Goal: Task Accomplishment & Management: Manage account settings

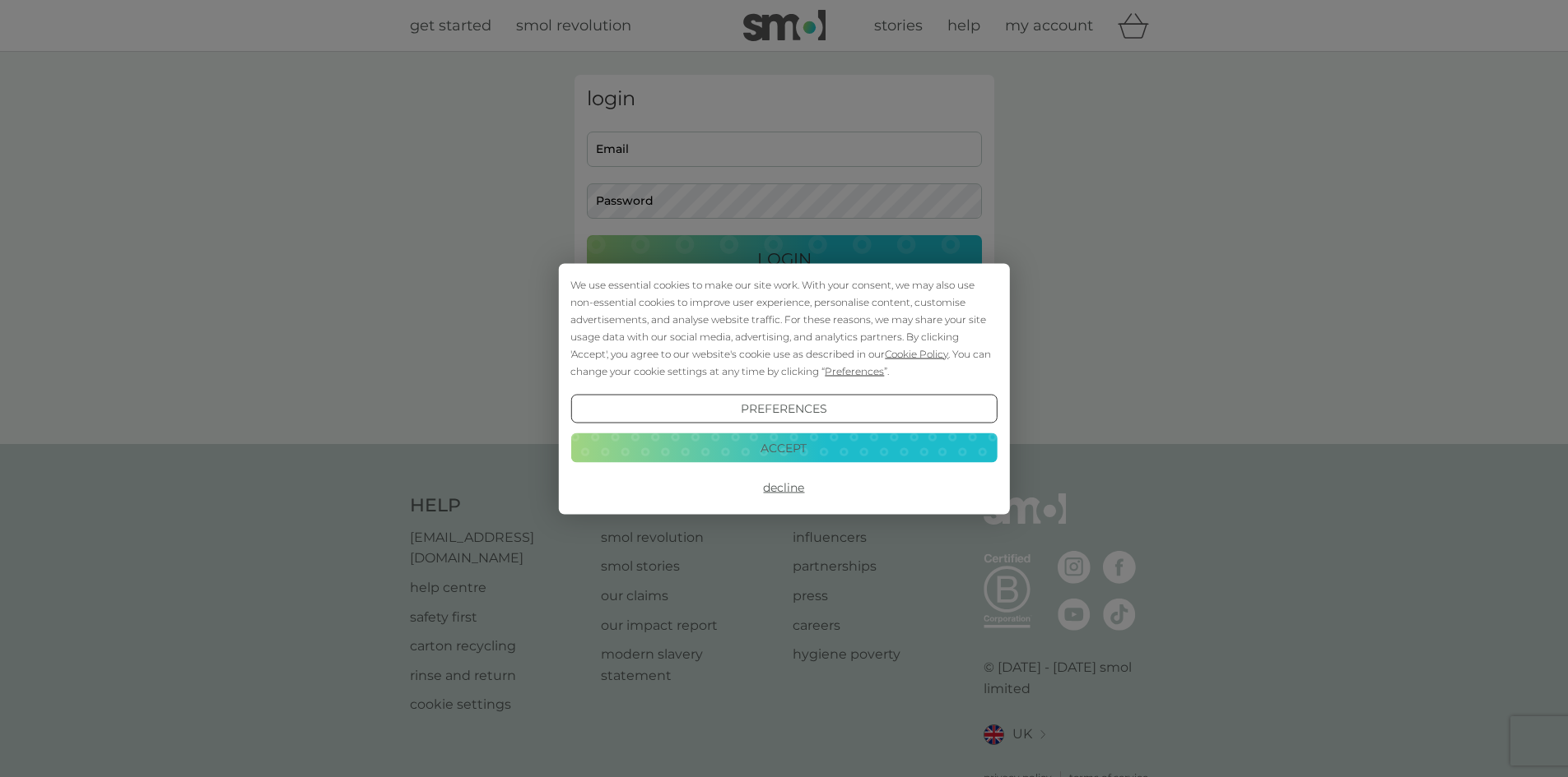
type input "[PERSON_NAME][EMAIL_ADDRESS][PERSON_NAME][DOMAIN_NAME]"
click at [780, 448] on button "Accept" at bounding box center [783, 448] width 426 height 29
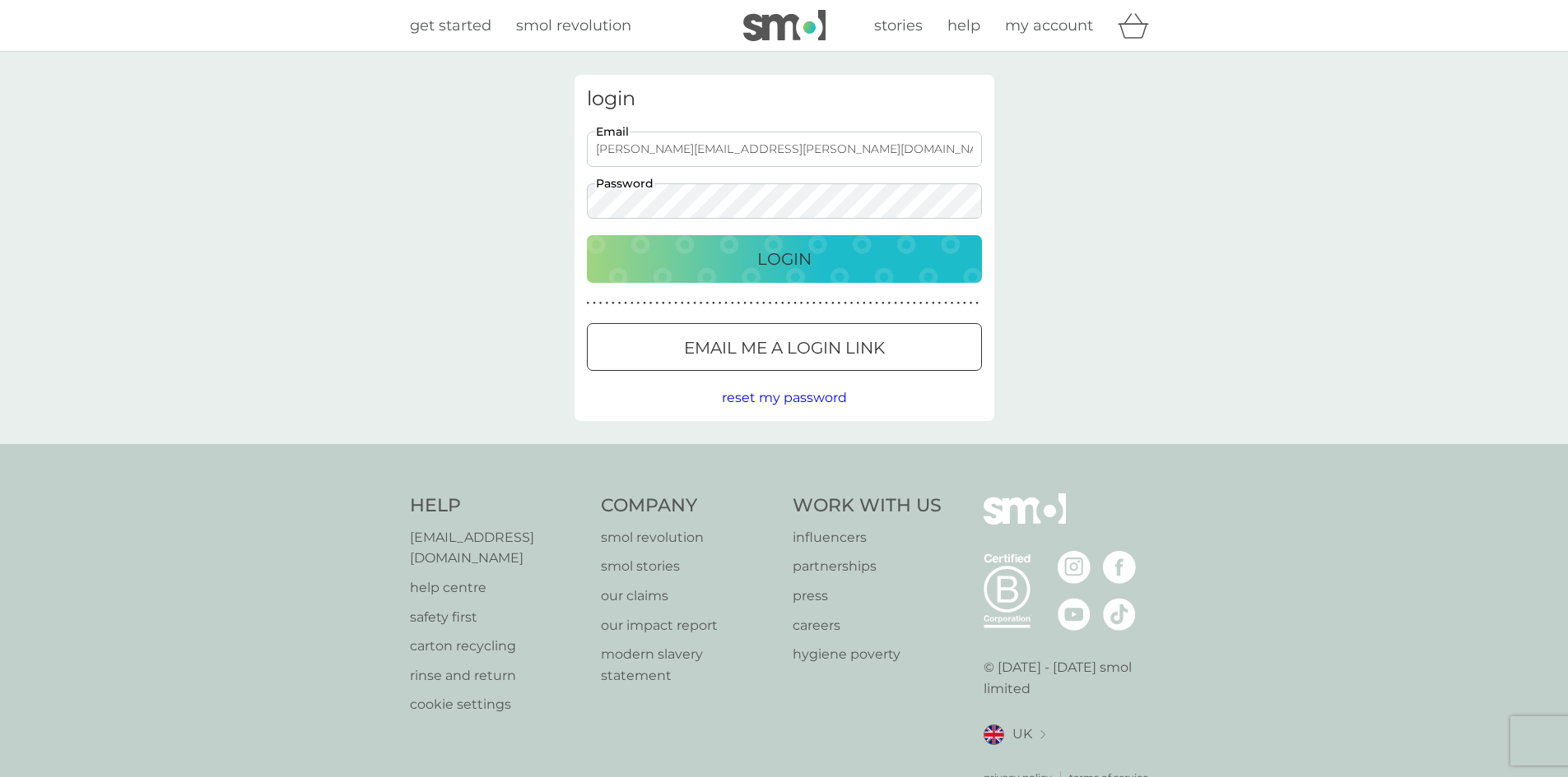
click at [768, 273] on button "Login" at bounding box center [784, 258] width 395 height 48
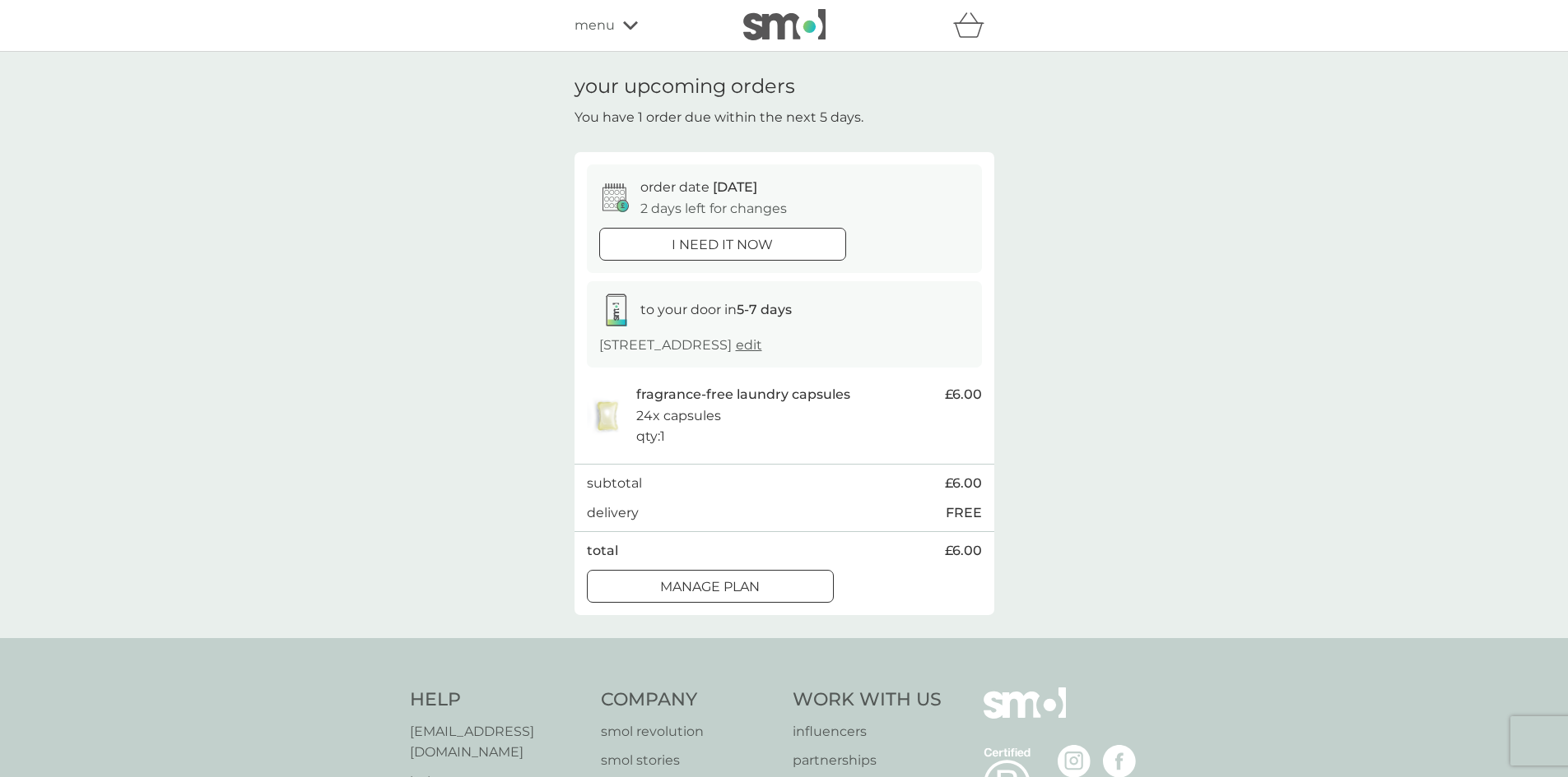
click at [686, 596] on div at bounding box center [710, 587] width 59 height 17
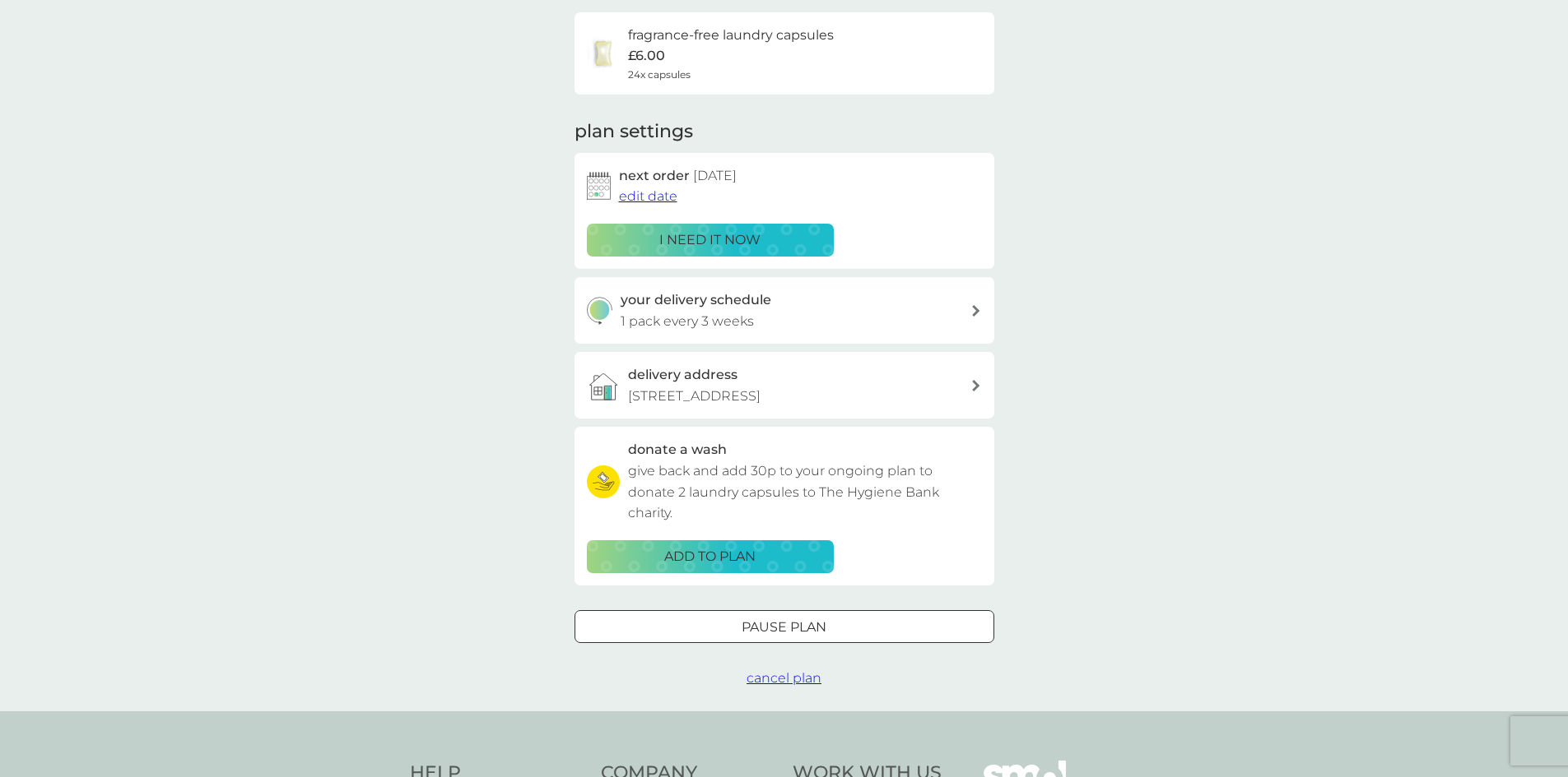
scroll to position [165, 0]
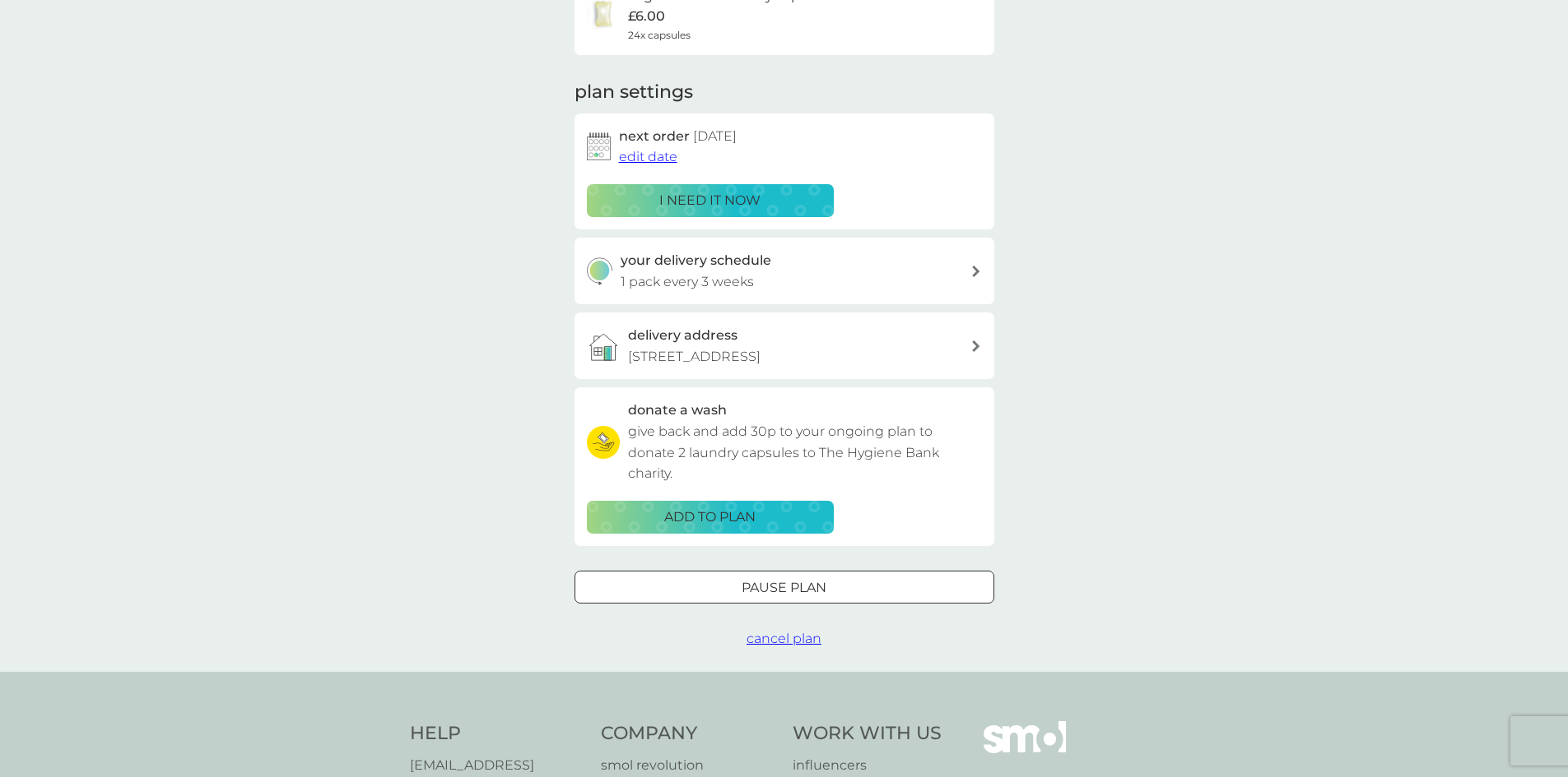
click at [912, 263] on div "your delivery schedule 1 pack every 3 weeks" at bounding box center [795, 271] width 350 height 42
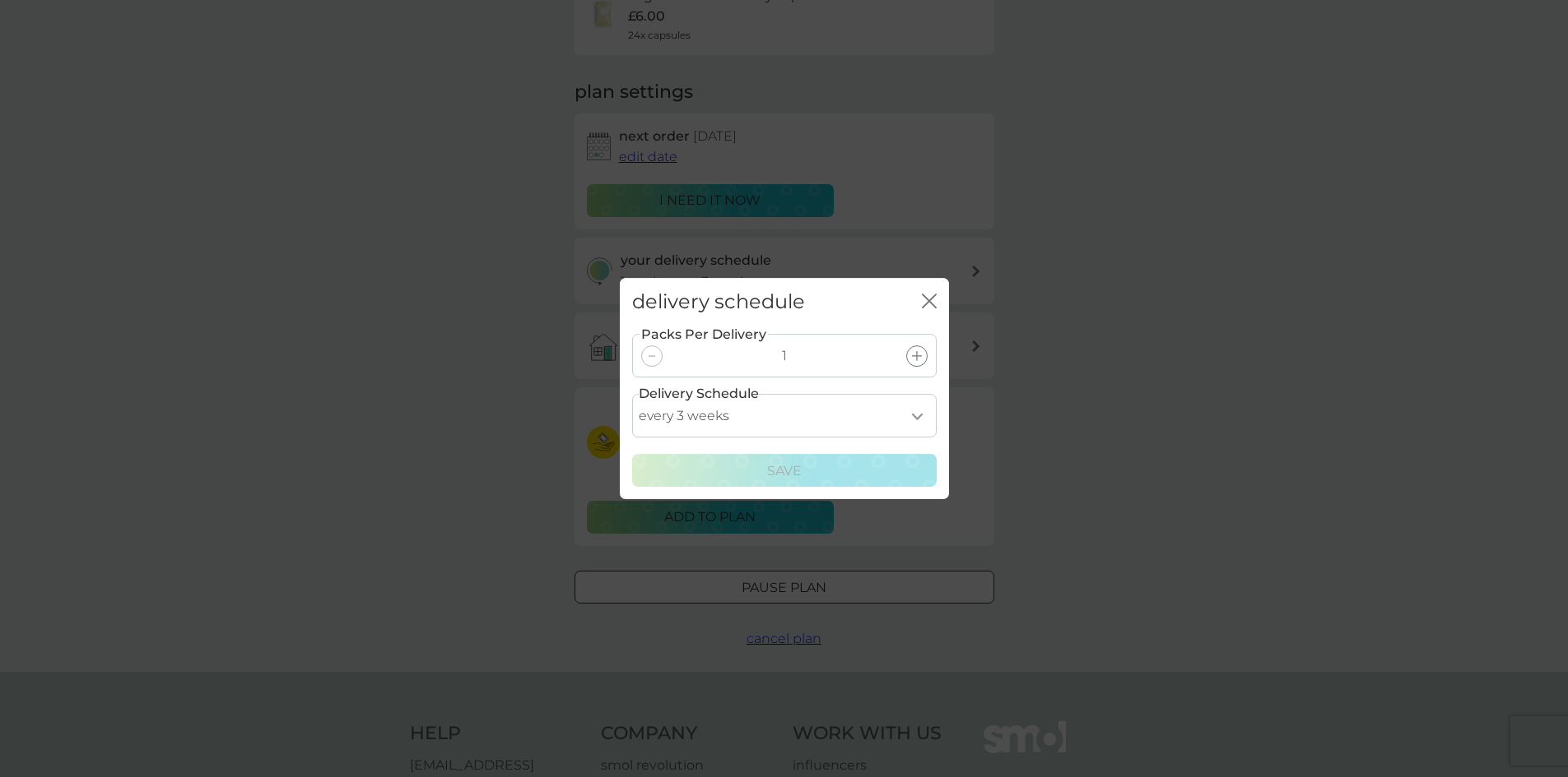
click at [919, 415] on select "every 1 week every 2 weeks every 3 weeks every 4 weeks every 5 weeks every 6 we…" at bounding box center [784, 415] width 305 height 43
select select "28"
click at [632, 394] on select "every 1 week every 2 weeks every 3 weeks every 4 weeks every 5 weeks every 6 we…" at bounding box center [784, 415] width 305 height 43
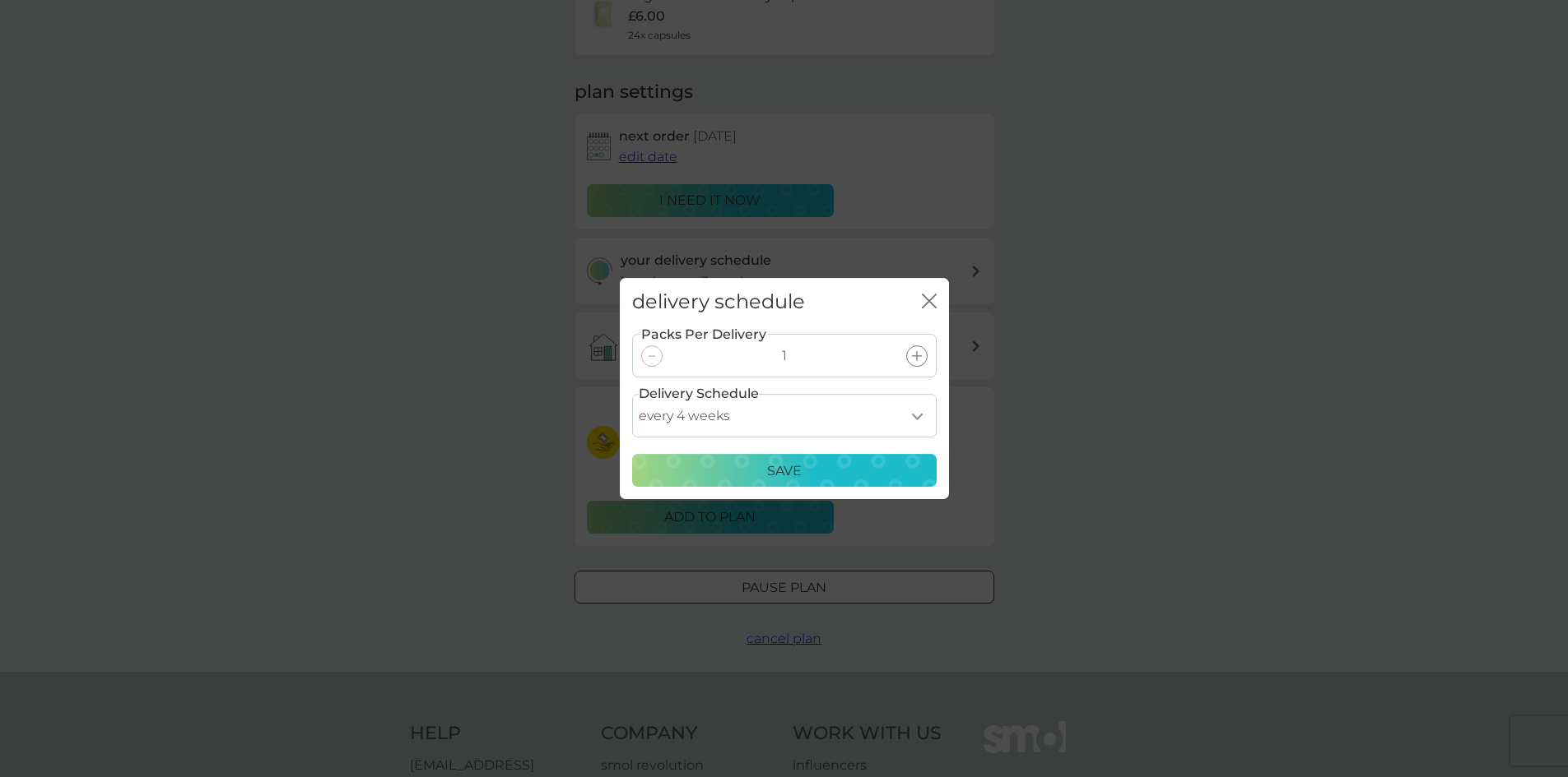
click at [734, 466] on div "Save" at bounding box center [784, 471] width 283 height 22
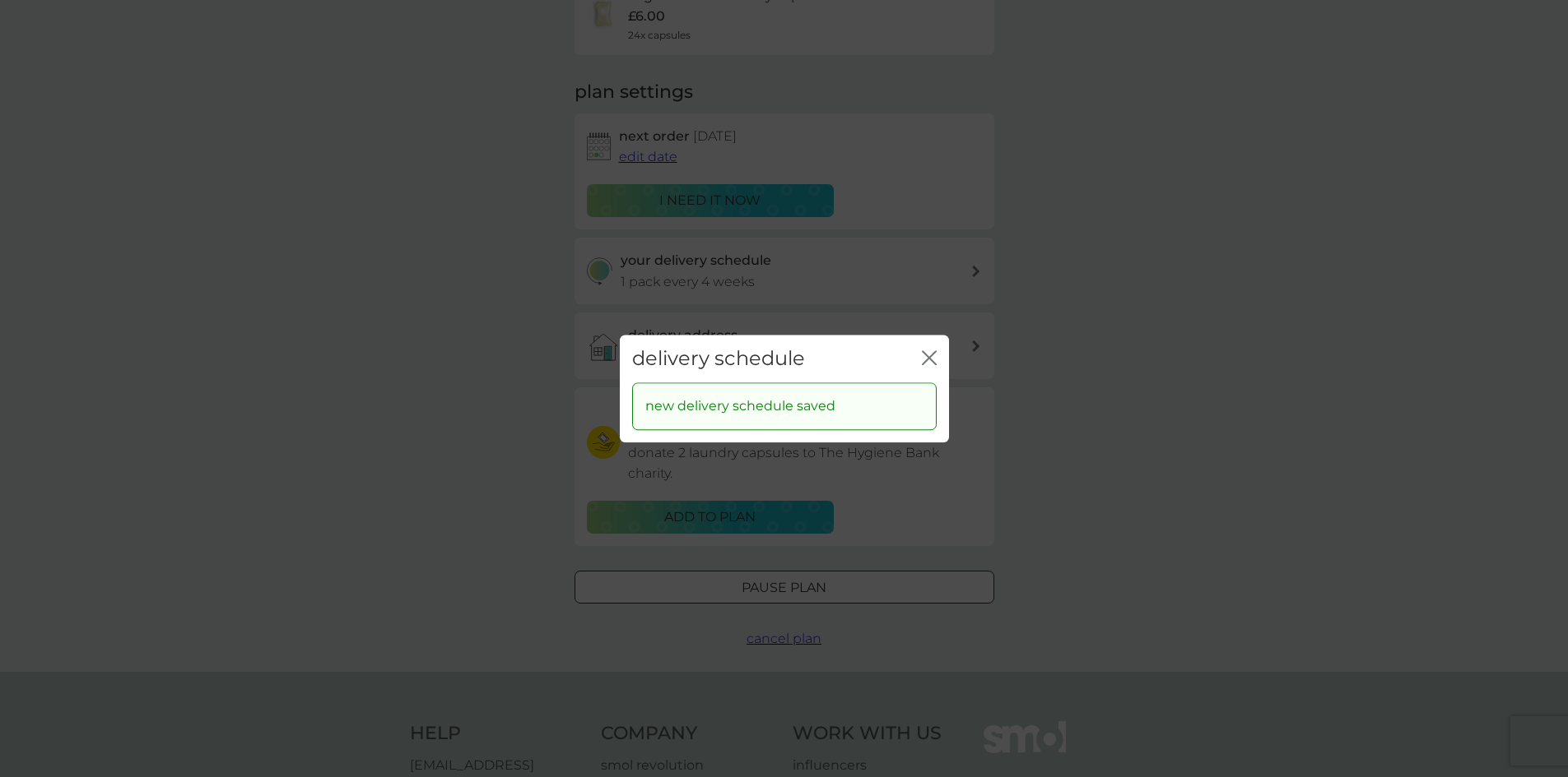
click at [930, 355] on icon "close" at bounding box center [928, 357] width 15 height 15
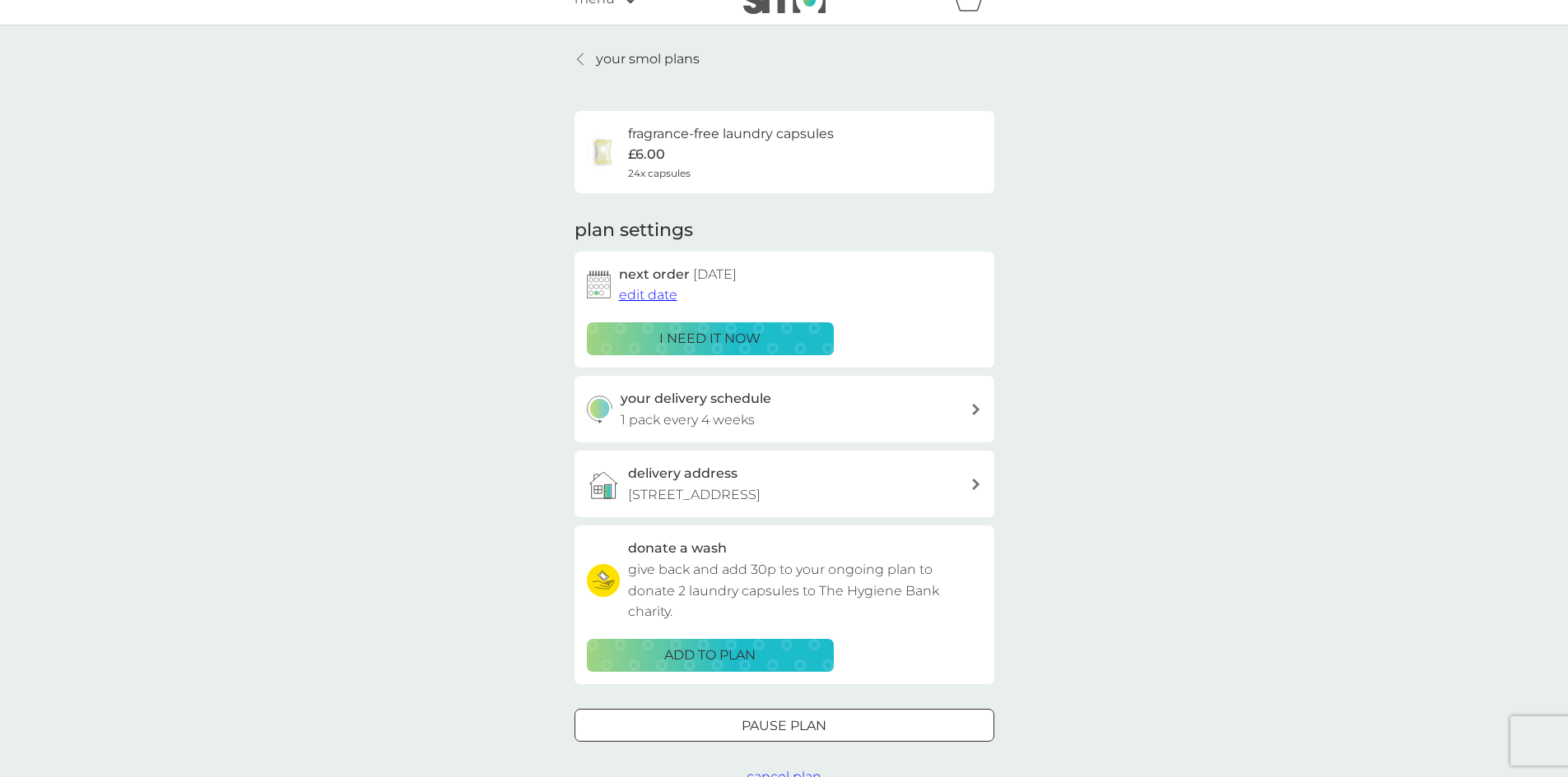
scroll to position [0, 0]
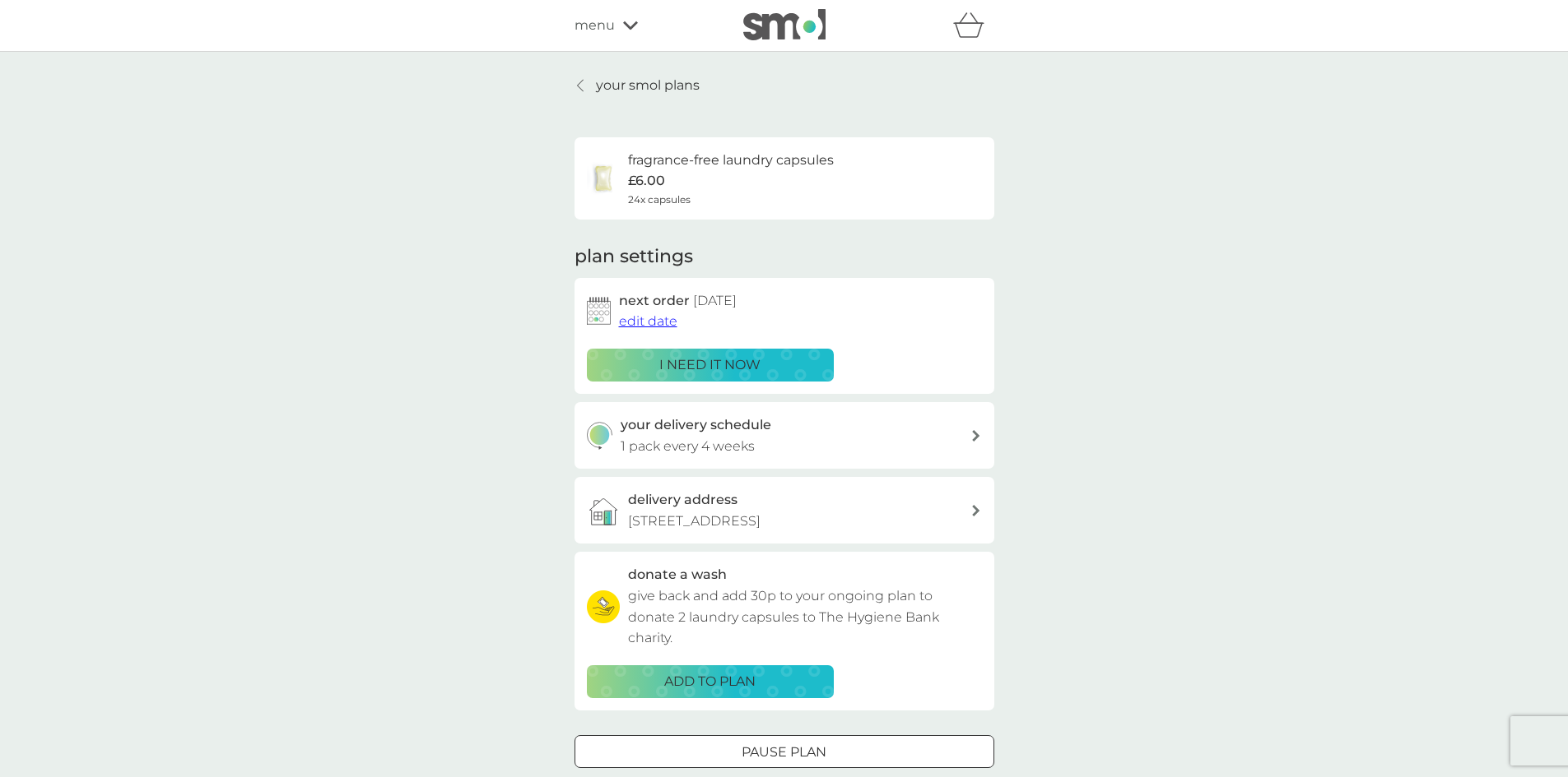
click at [612, 78] on p "your smol plans" at bounding box center [648, 85] width 104 height 22
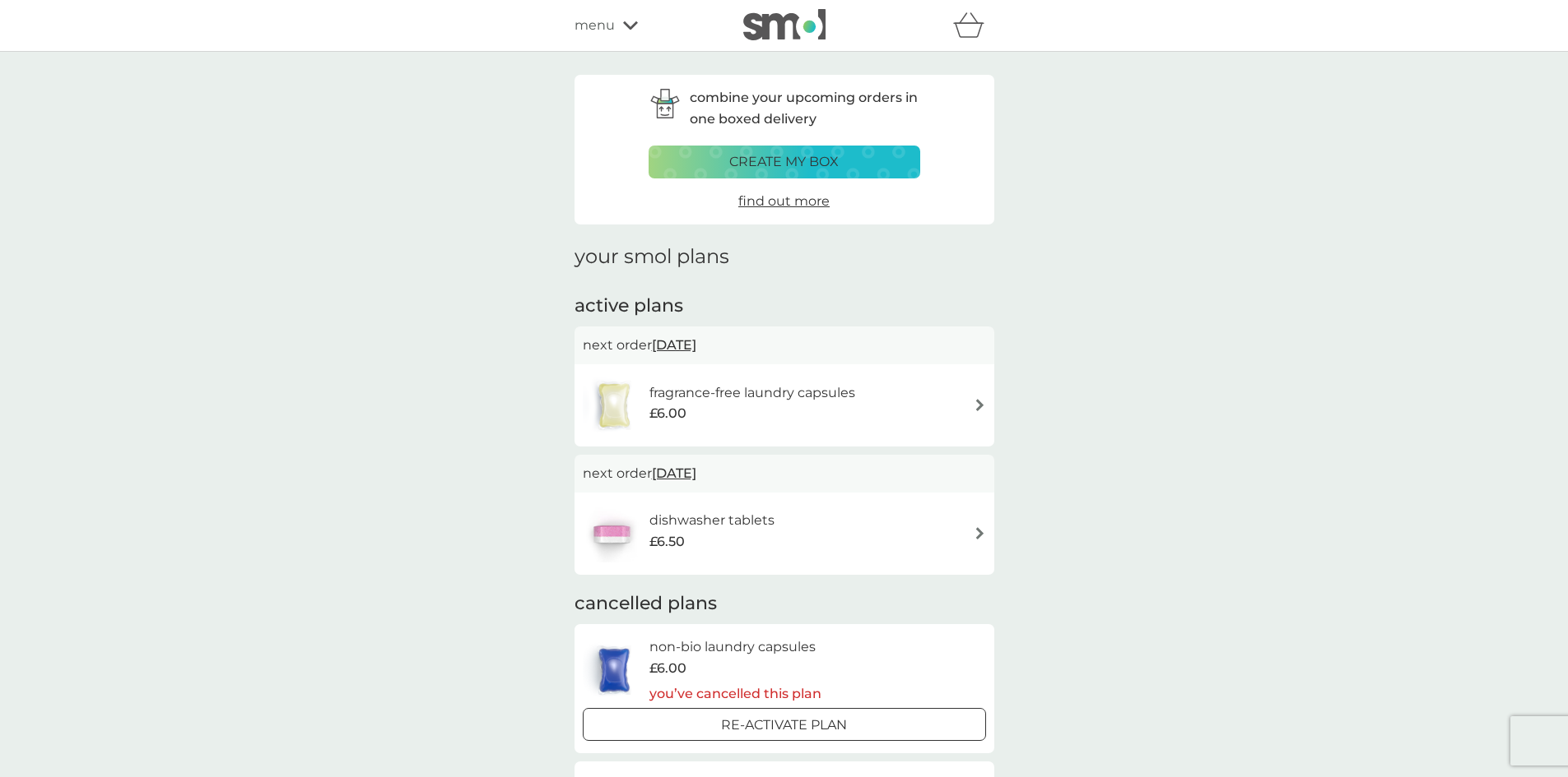
click at [865, 537] on div "dishwasher tablets £6.50" at bounding box center [784, 533] width 403 height 57
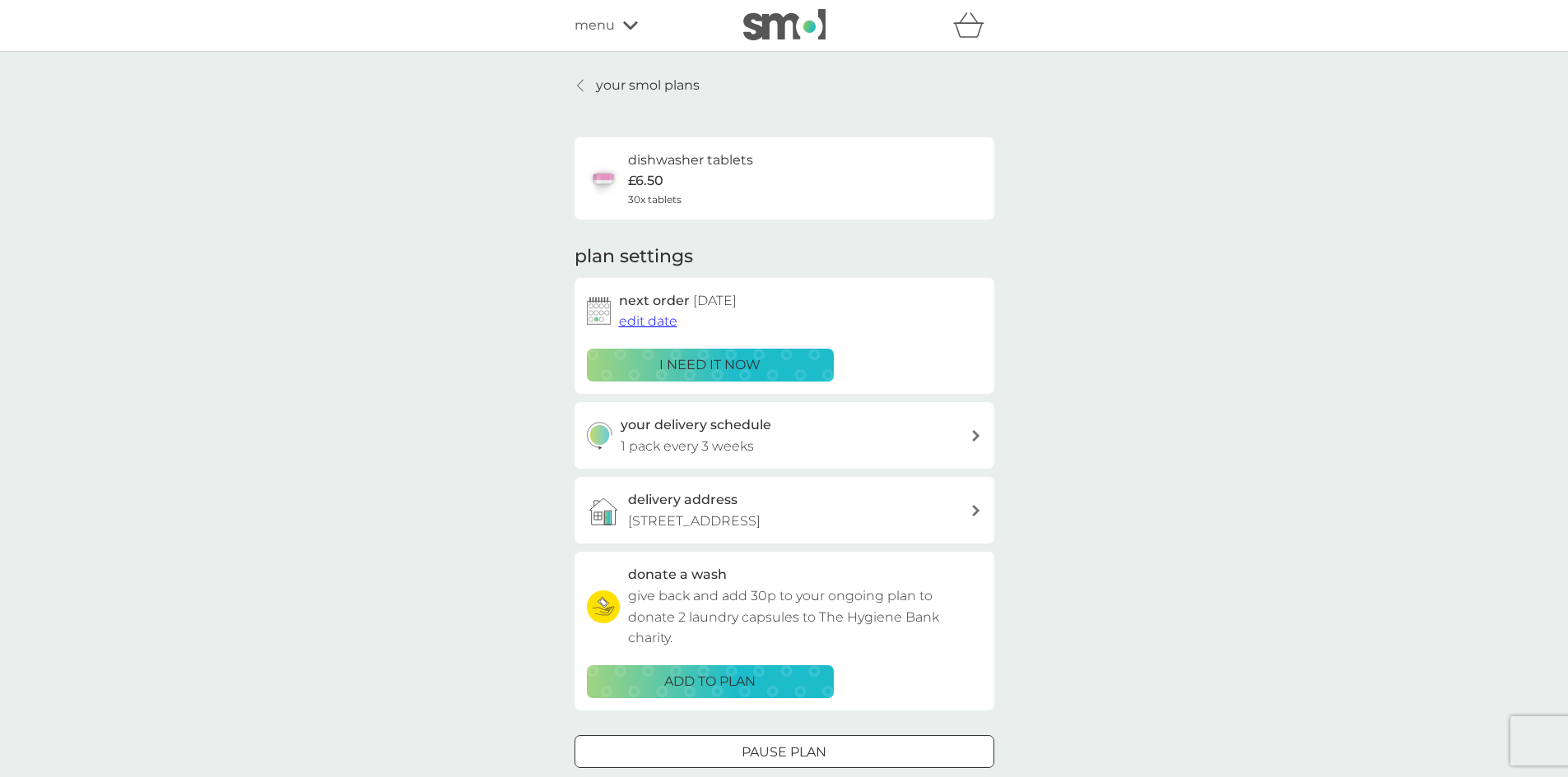
scroll to position [165, 0]
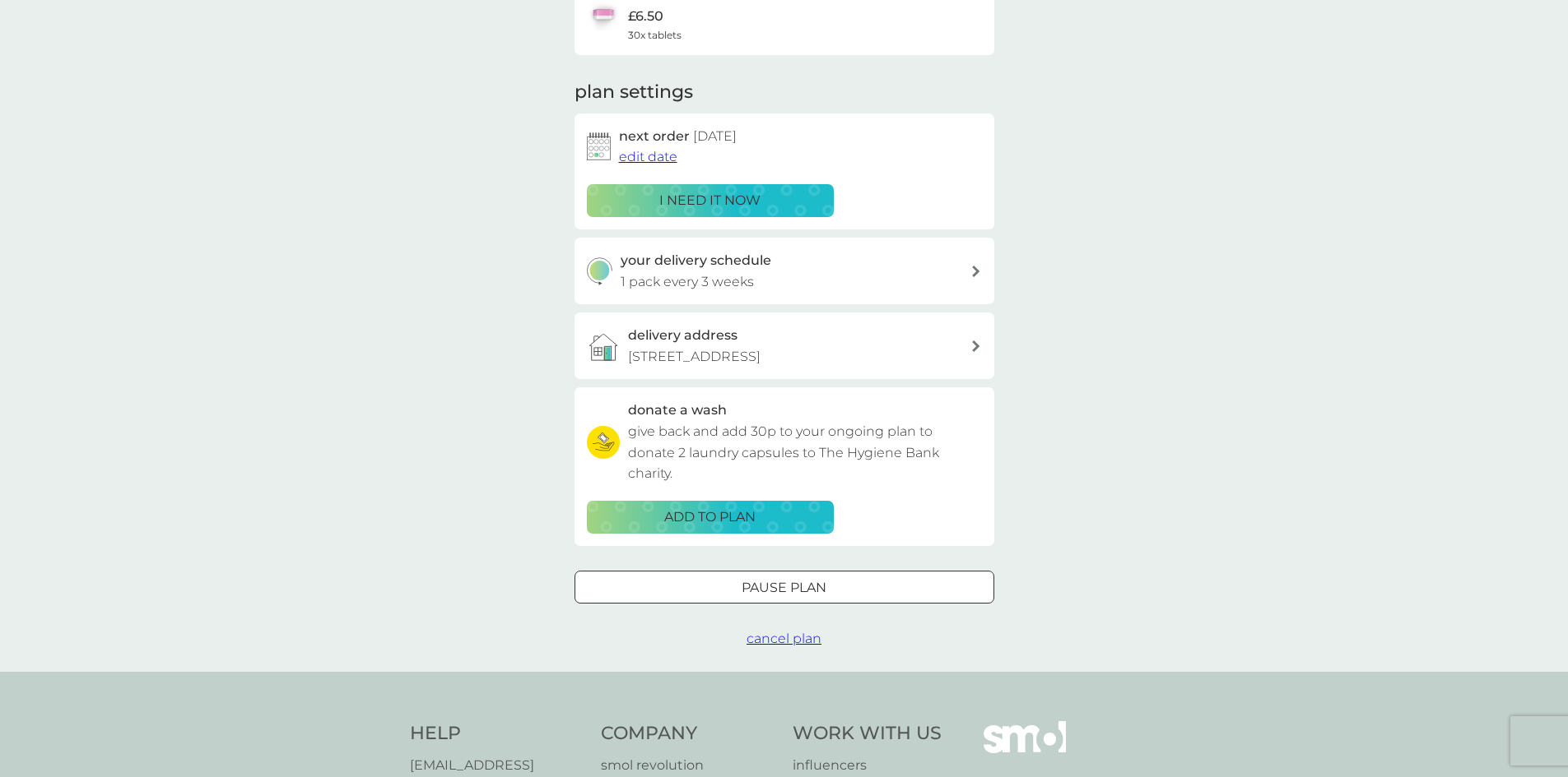
click at [797, 277] on div "your delivery schedule 1 pack every 3 weeks" at bounding box center [795, 271] width 350 height 42
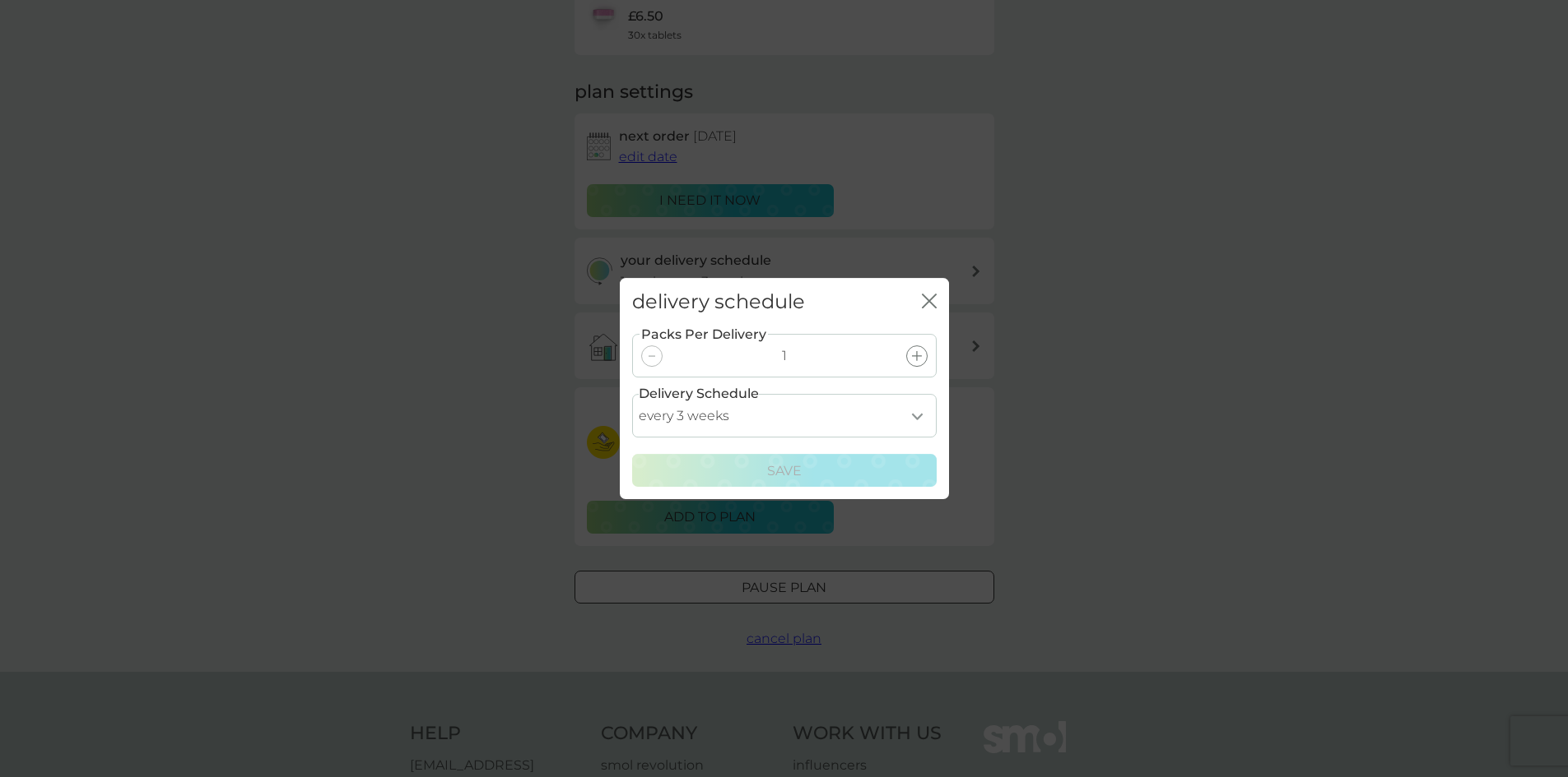
click at [812, 411] on select "every 1 week every 2 weeks every 3 weeks every 4 weeks every 5 weeks every 6 we…" at bounding box center [784, 415] width 305 height 43
select select "28"
click at [632, 394] on select "every 1 week every 2 weeks every 3 weeks every 4 weeks every 5 weeks every 6 we…" at bounding box center [784, 415] width 305 height 43
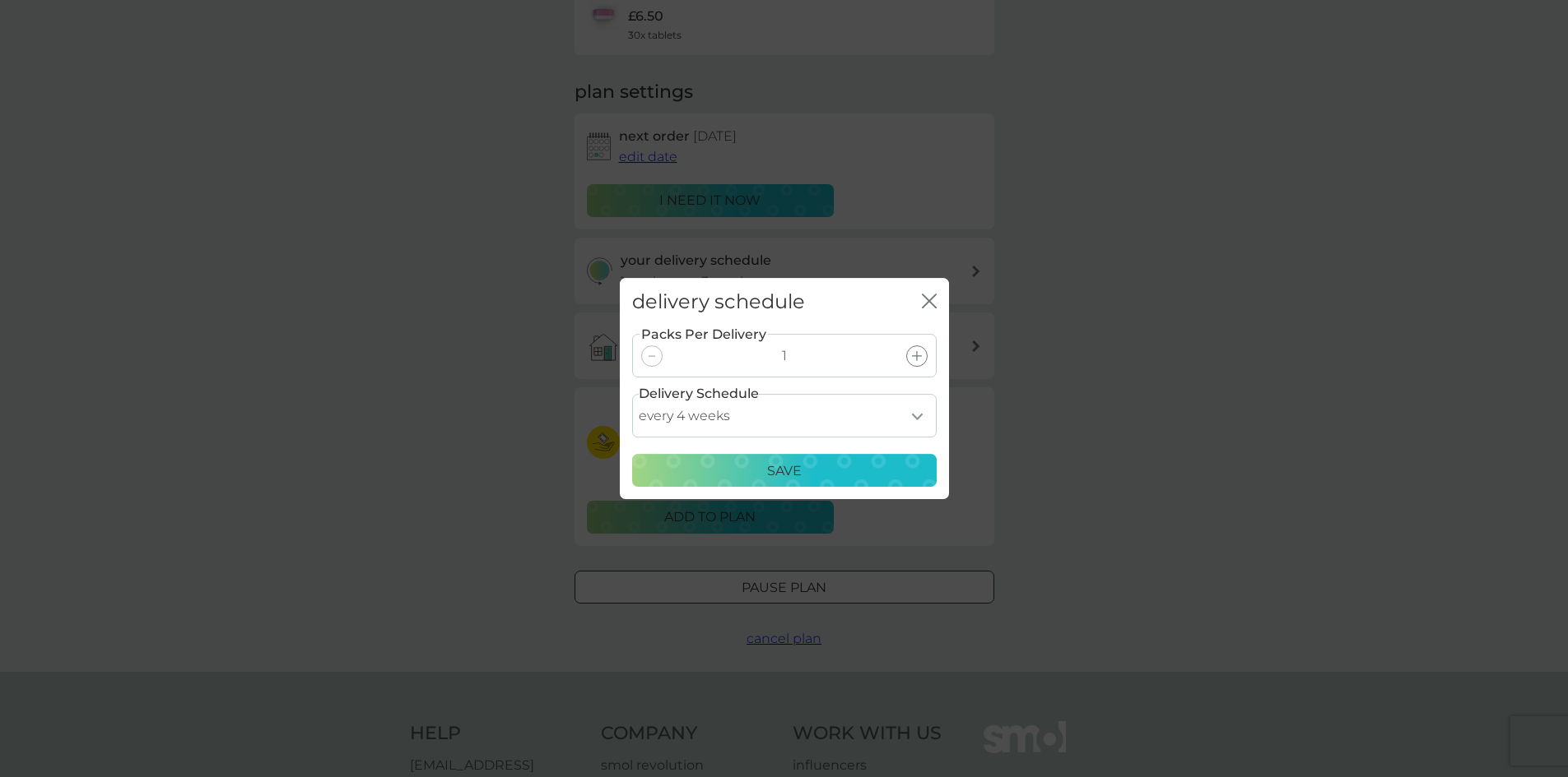
click at [694, 480] on div "Save" at bounding box center [784, 471] width 283 height 22
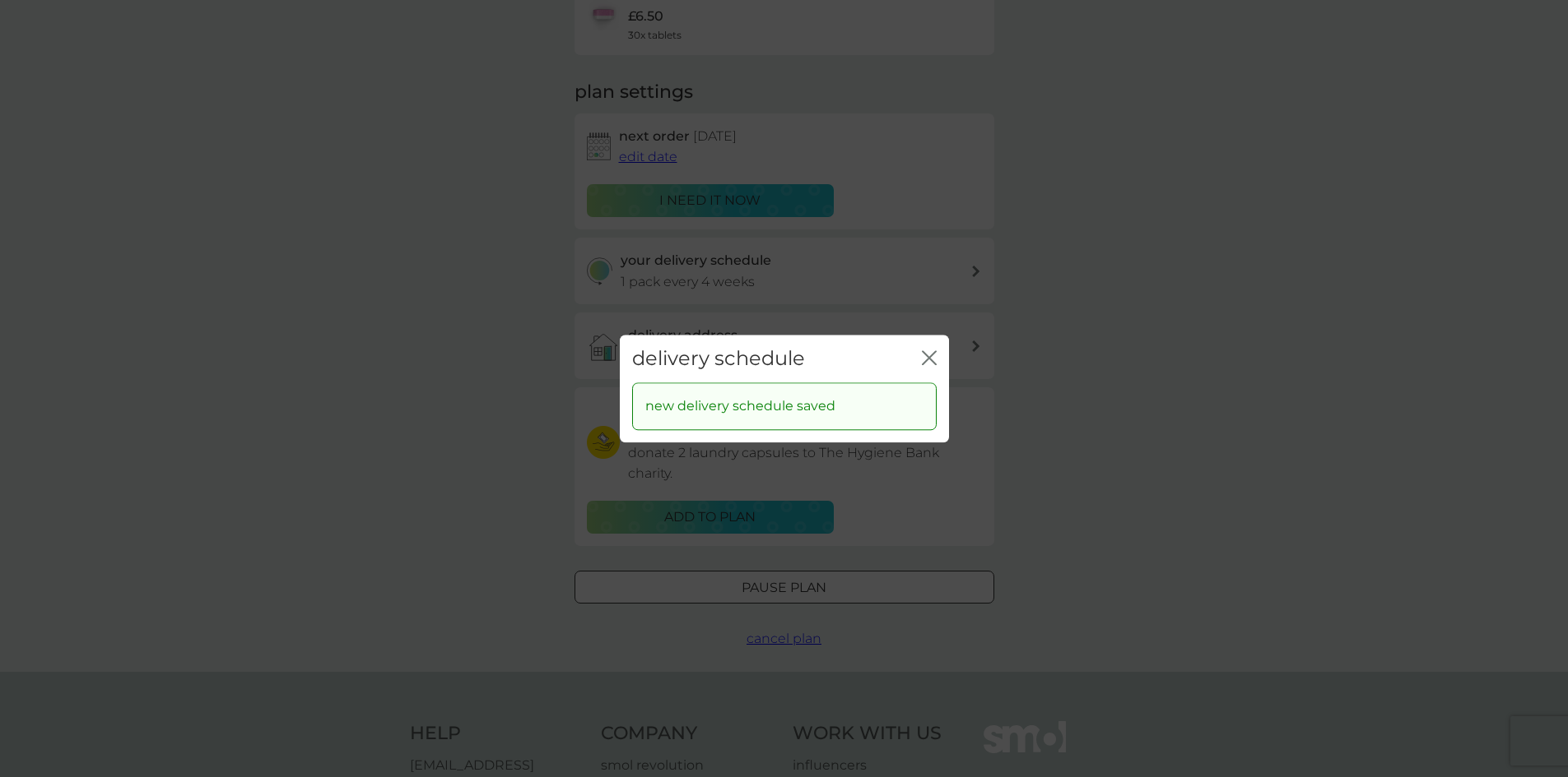
click at [928, 356] on icon "close" at bounding box center [926, 357] width 7 height 13
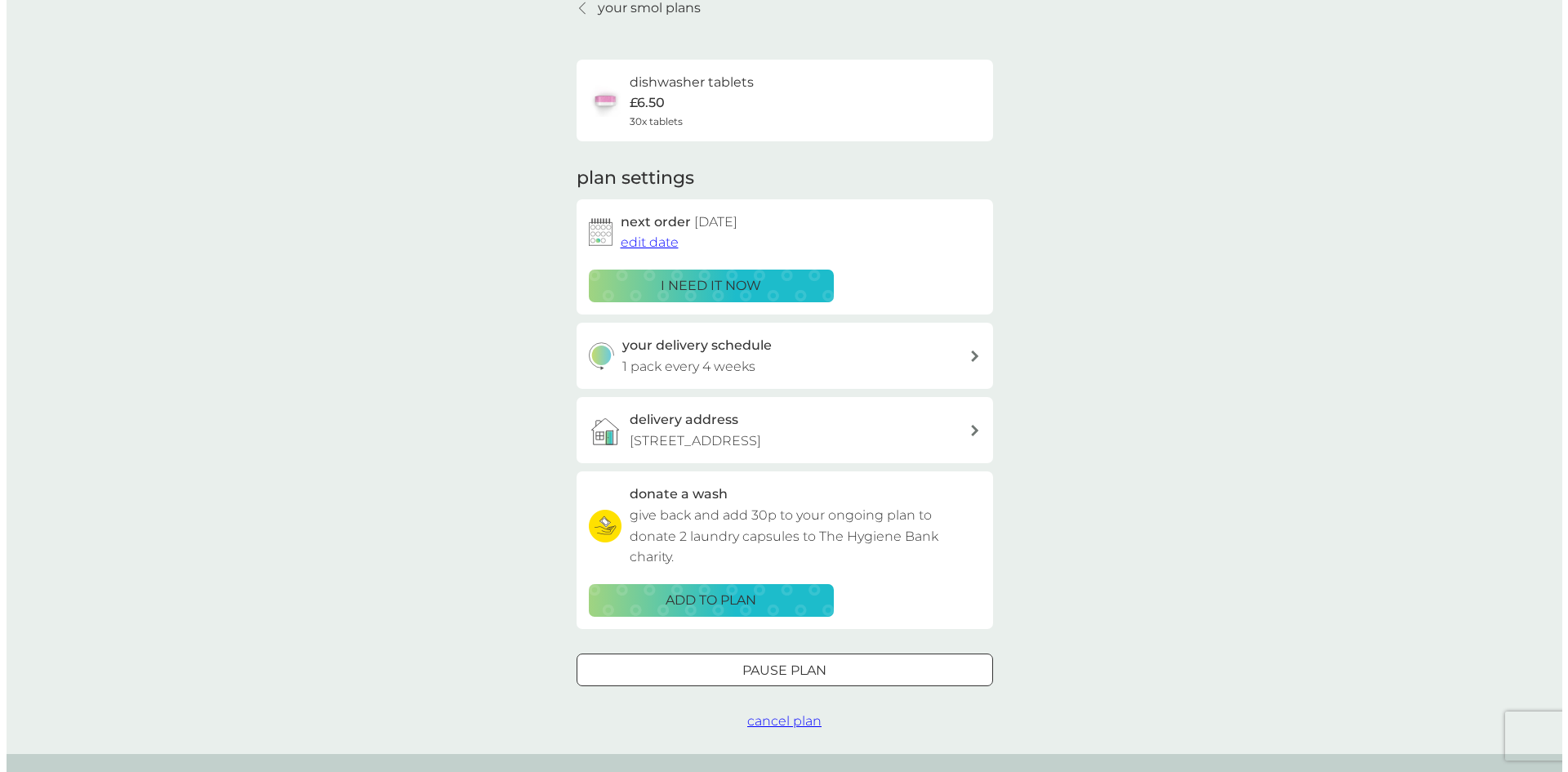
scroll to position [0, 0]
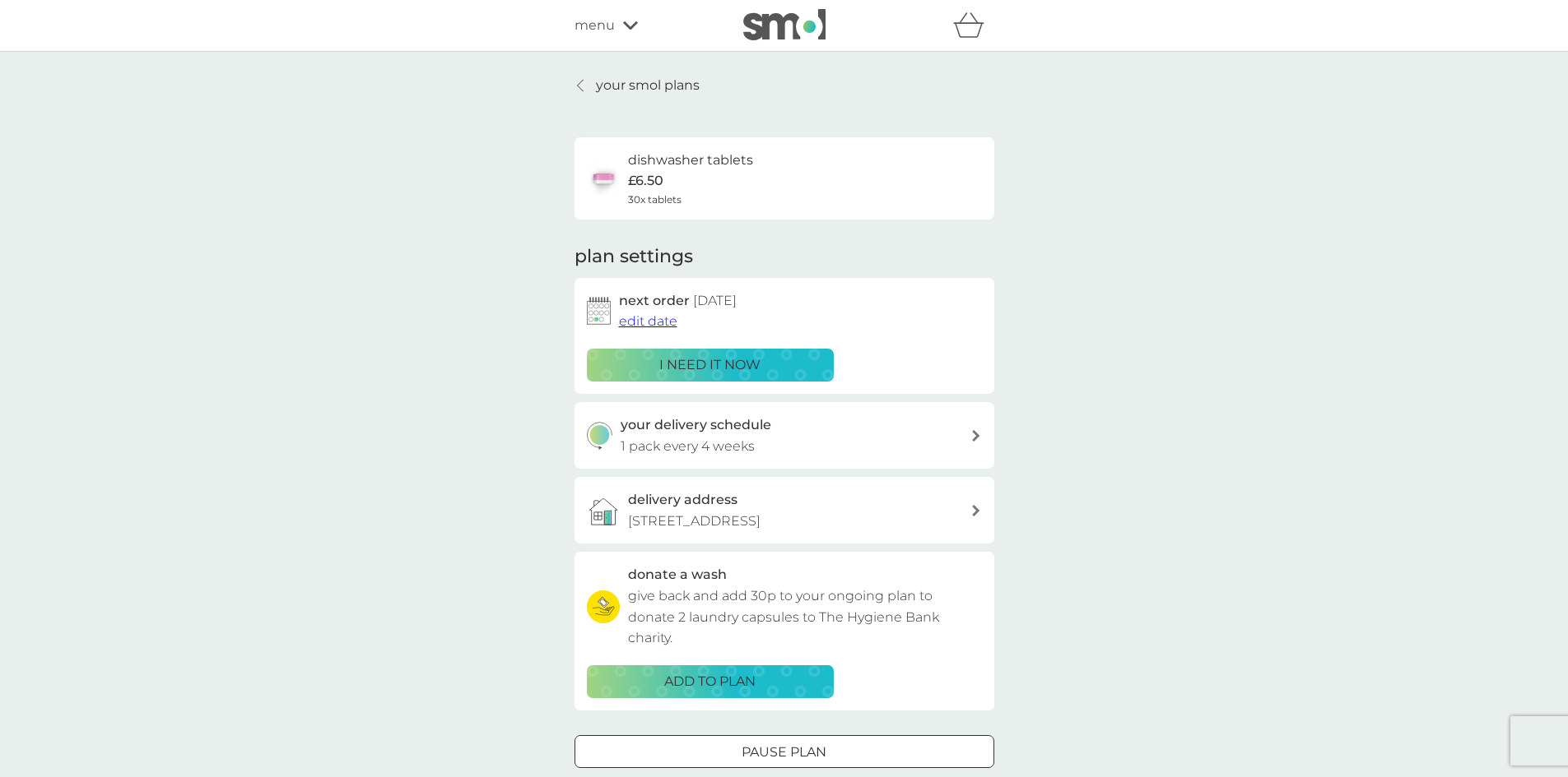
click at [574, 25] on span "menu" at bounding box center [594, 25] width 40 height 22
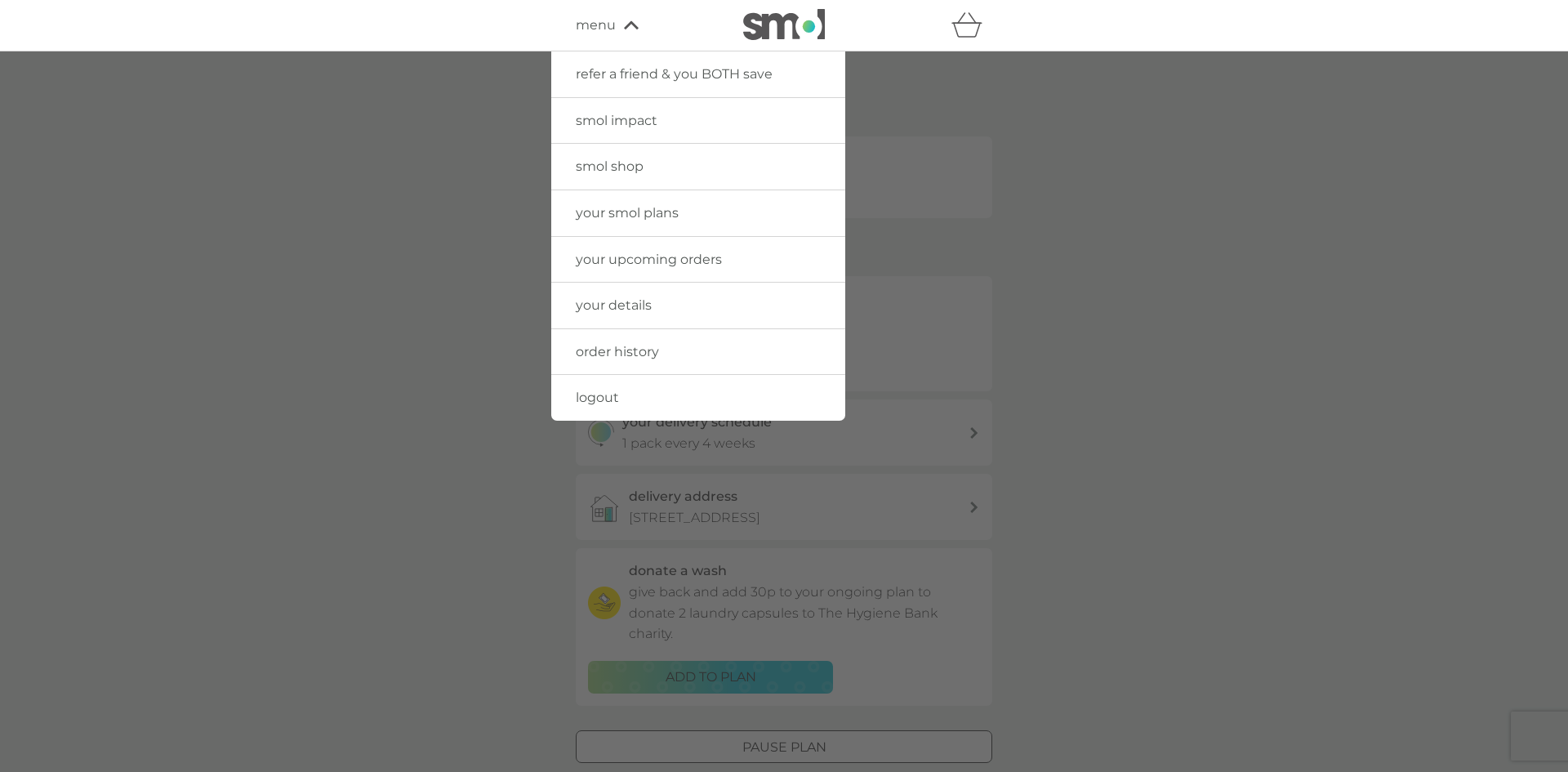
click at [642, 391] on link "logout" at bounding box center [697, 397] width 294 height 46
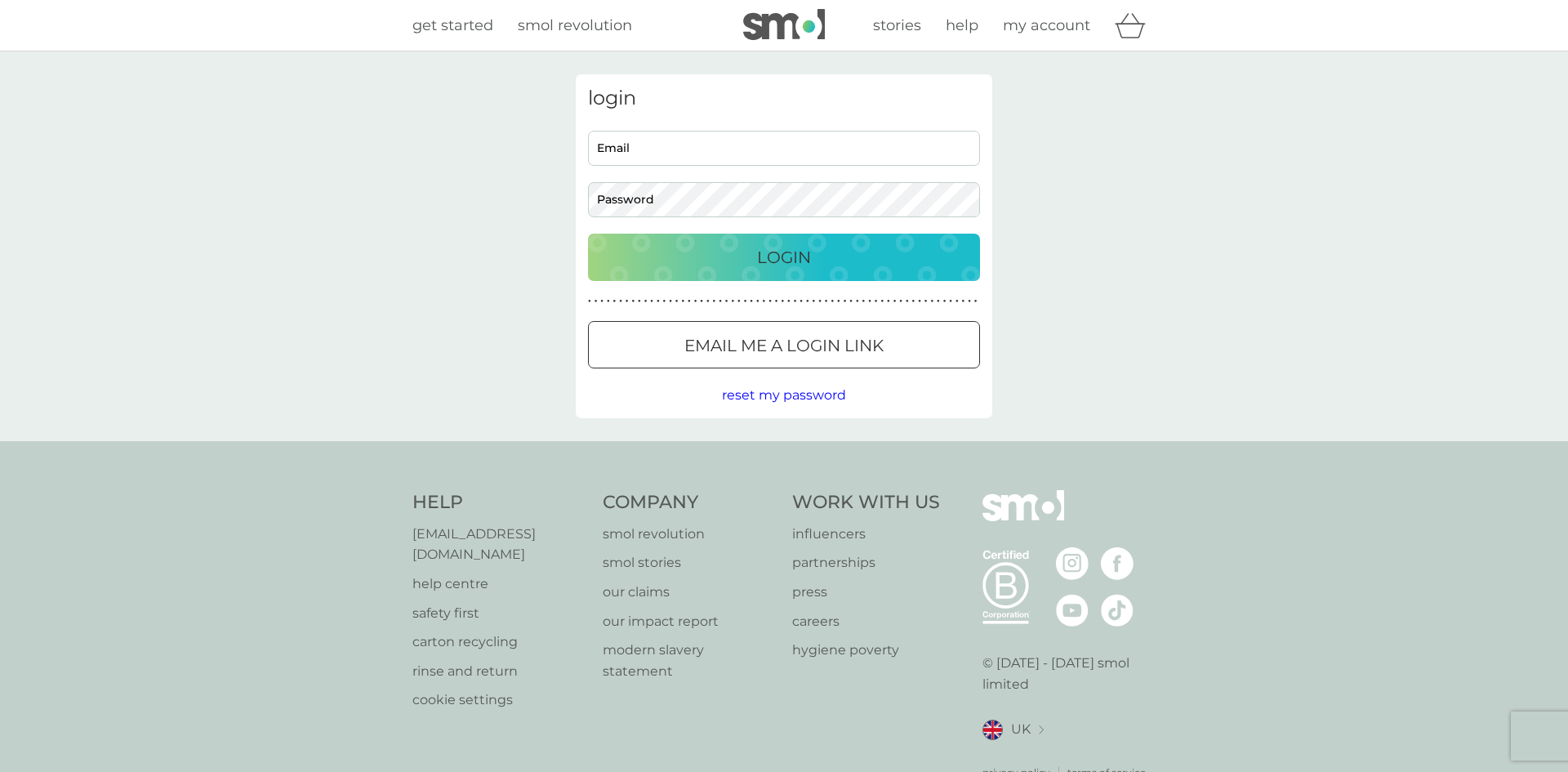
type input "[PERSON_NAME][EMAIL_ADDRESS][PERSON_NAME][DOMAIN_NAME]"
